Goal: Task Accomplishment & Management: Use online tool/utility

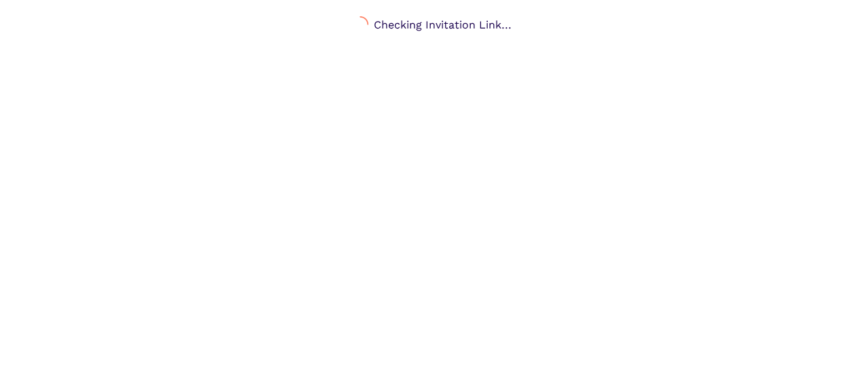
click at [414, 168] on body "Checking Invitation Link..." at bounding box center [431, 210] width 863 height 388
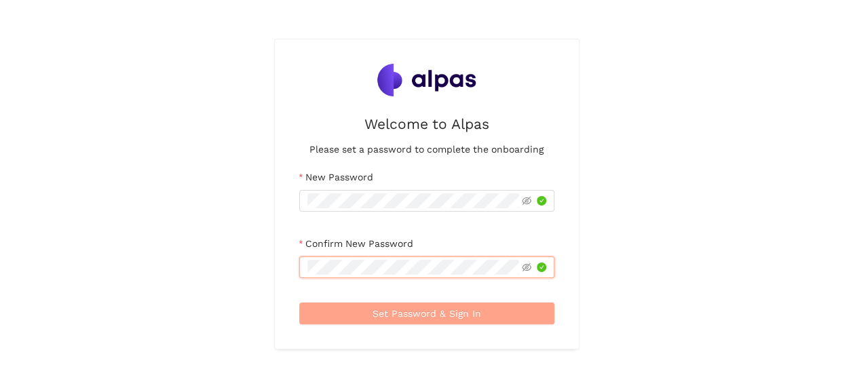
click at [419, 313] on span "Set Password & Sign In" at bounding box center [427, 313] width 109 height 15
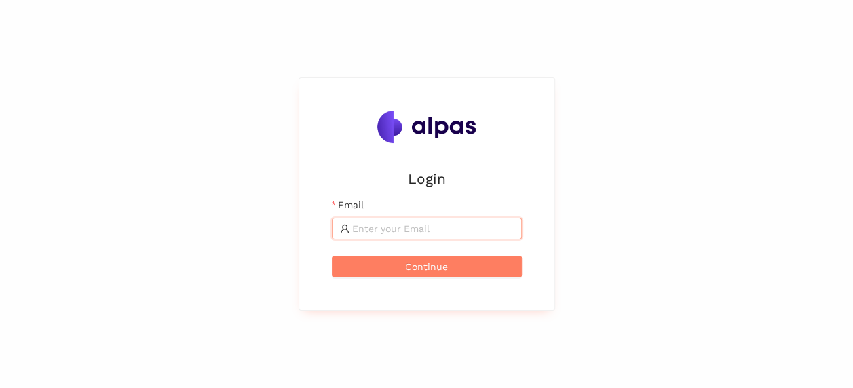
click at [381, 231] on input "Email" at bounding box center [433, 228] width 162 height 15
type input "[PERSON_NAME][EMAIL_ADDRESS][PERSON_NAME][DOMAIN_NAME]"
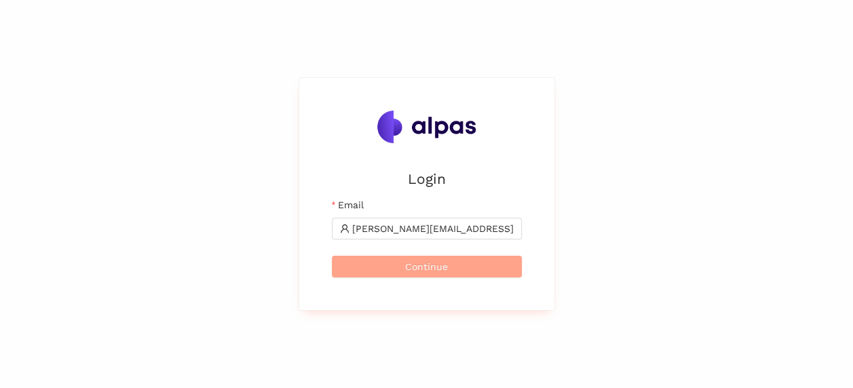
click at [356, 261] on button "Continue" at bounding box center [427, 267] width 190 height 22
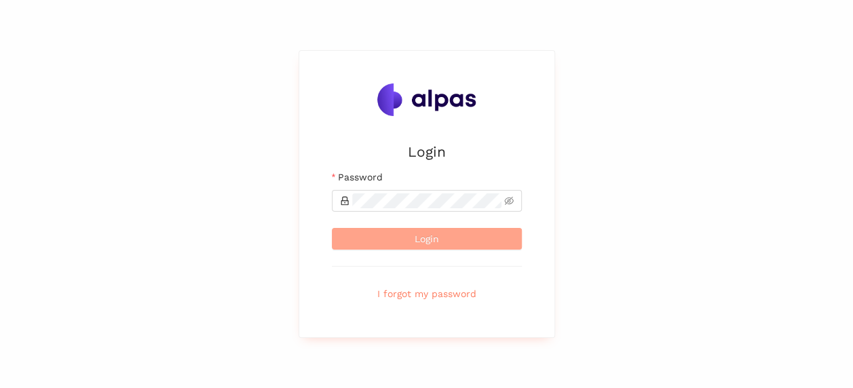
click at [436, 238] on span "Login" at bounding box center [427, 238] width 24 height 15
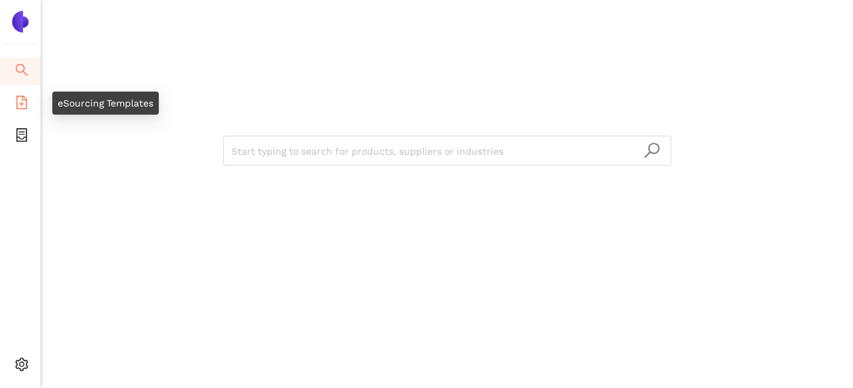
click at [16, 97] on icon "file-add" at bounding box center [21, 103] width 11 height 14
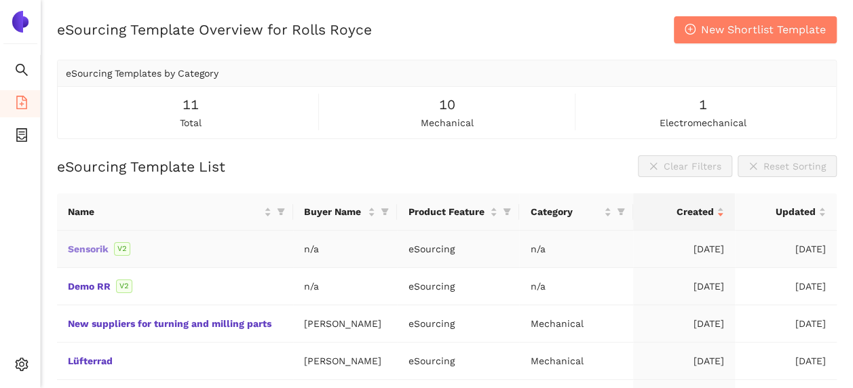
click at [0, 0] on link "Sensorik" at bounding box center [0, 0] width 0 height 0
